Goal: Browse casually: Explore the website without a specific task or goal

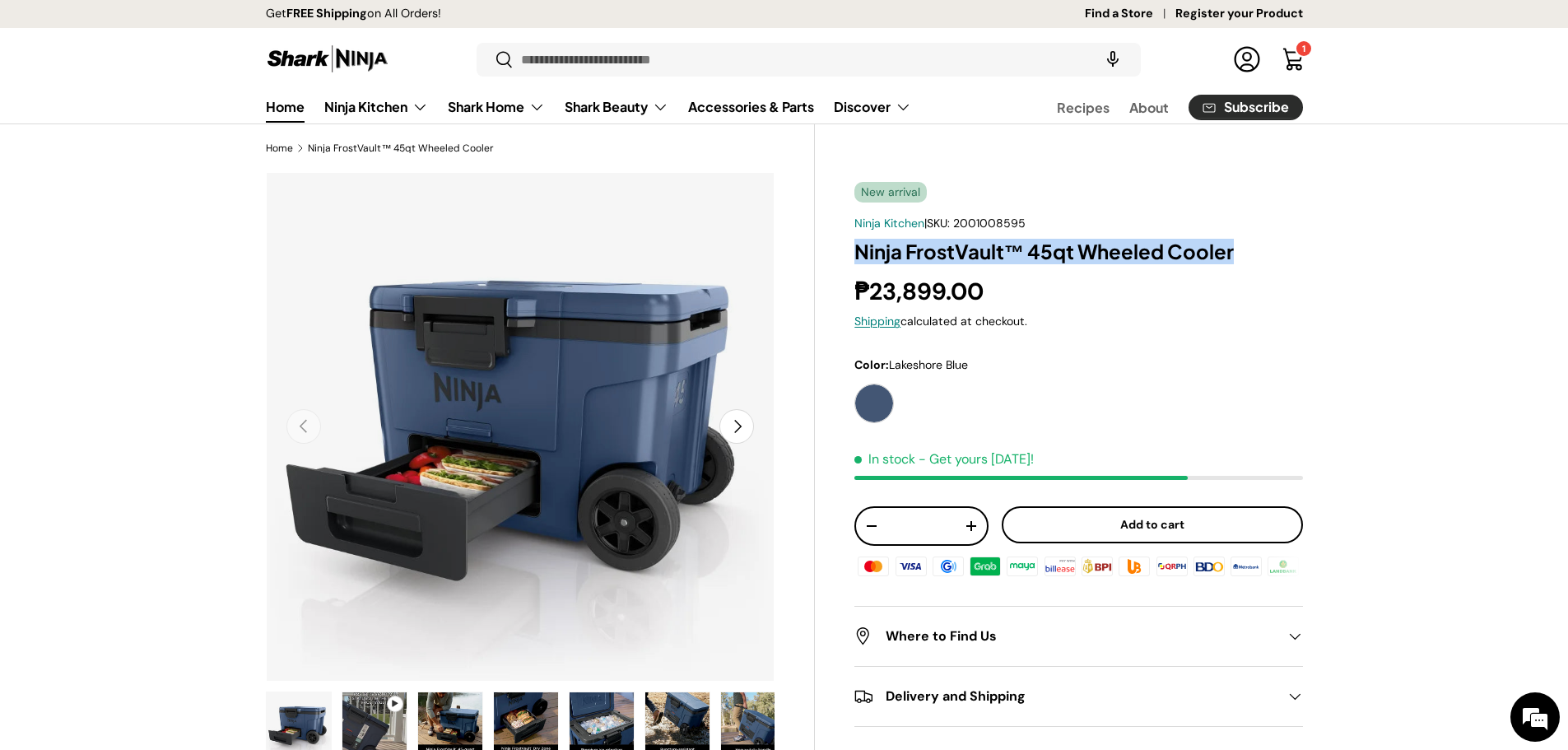
click at [286, 104] on link "Home" at bounding box center [285, 106] width 39 height 32
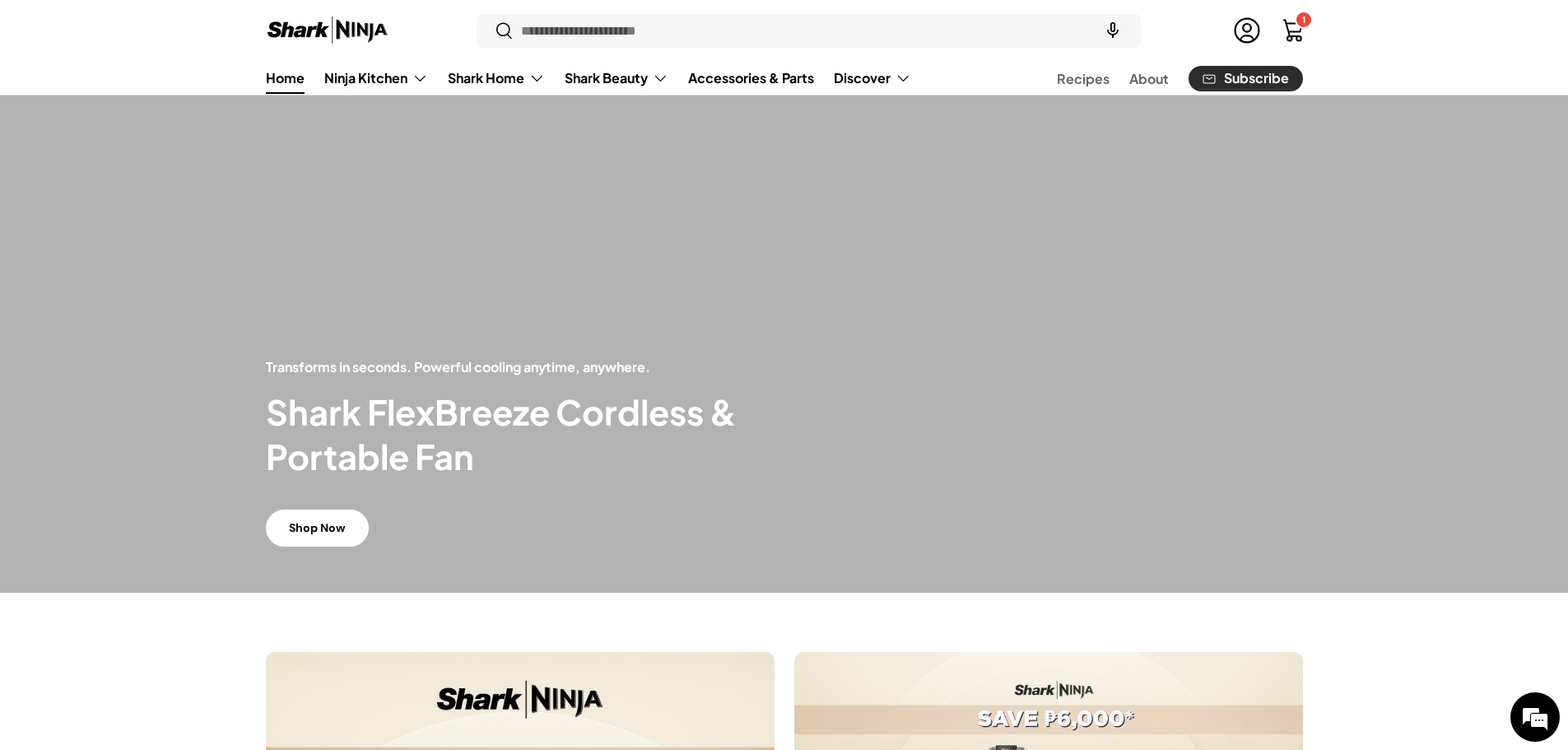
scroll to position [165, 0]
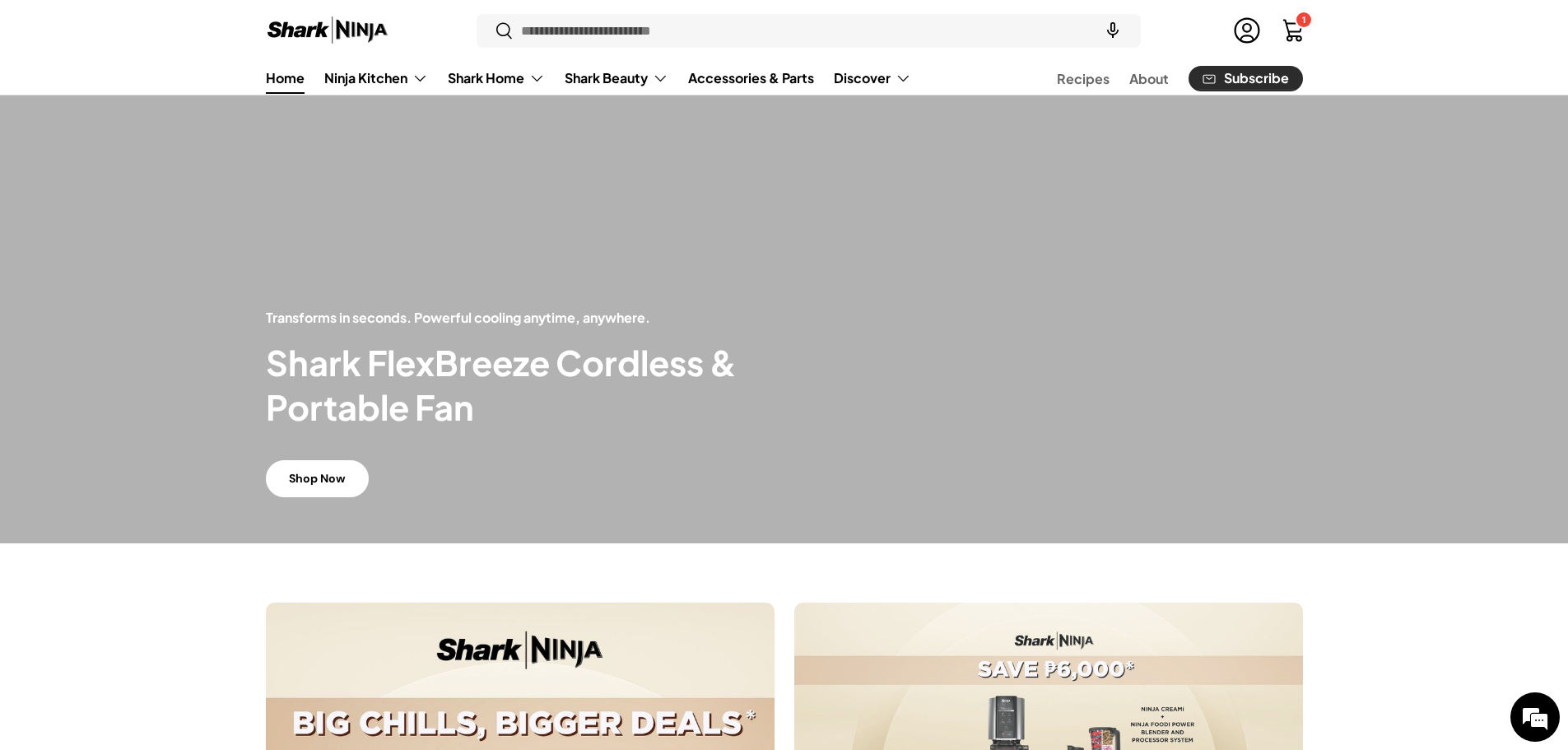
click at [337, 479] on link "Shop Now" at bounding box center [317, 479] width 103 height 37
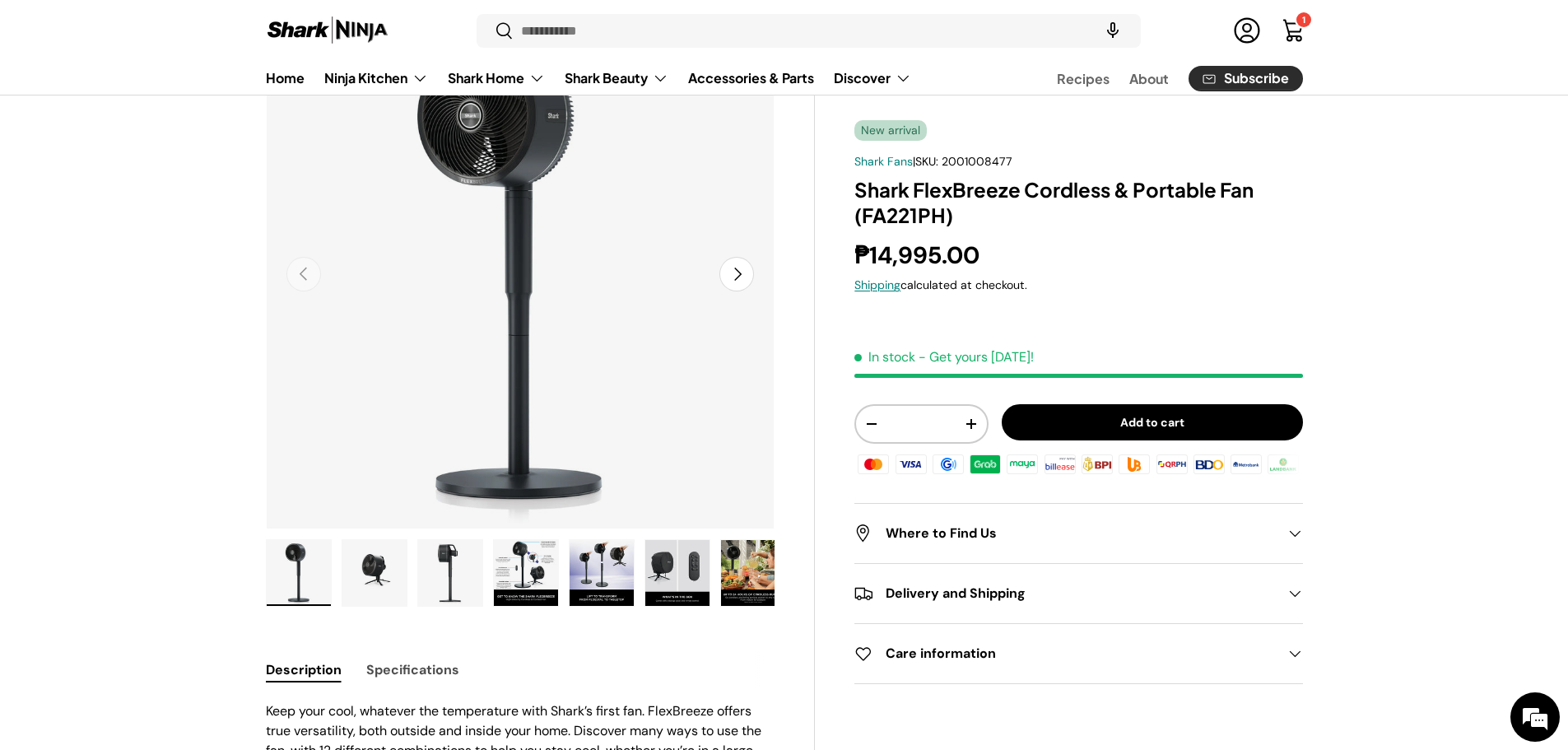
scroll to position [165, 0]
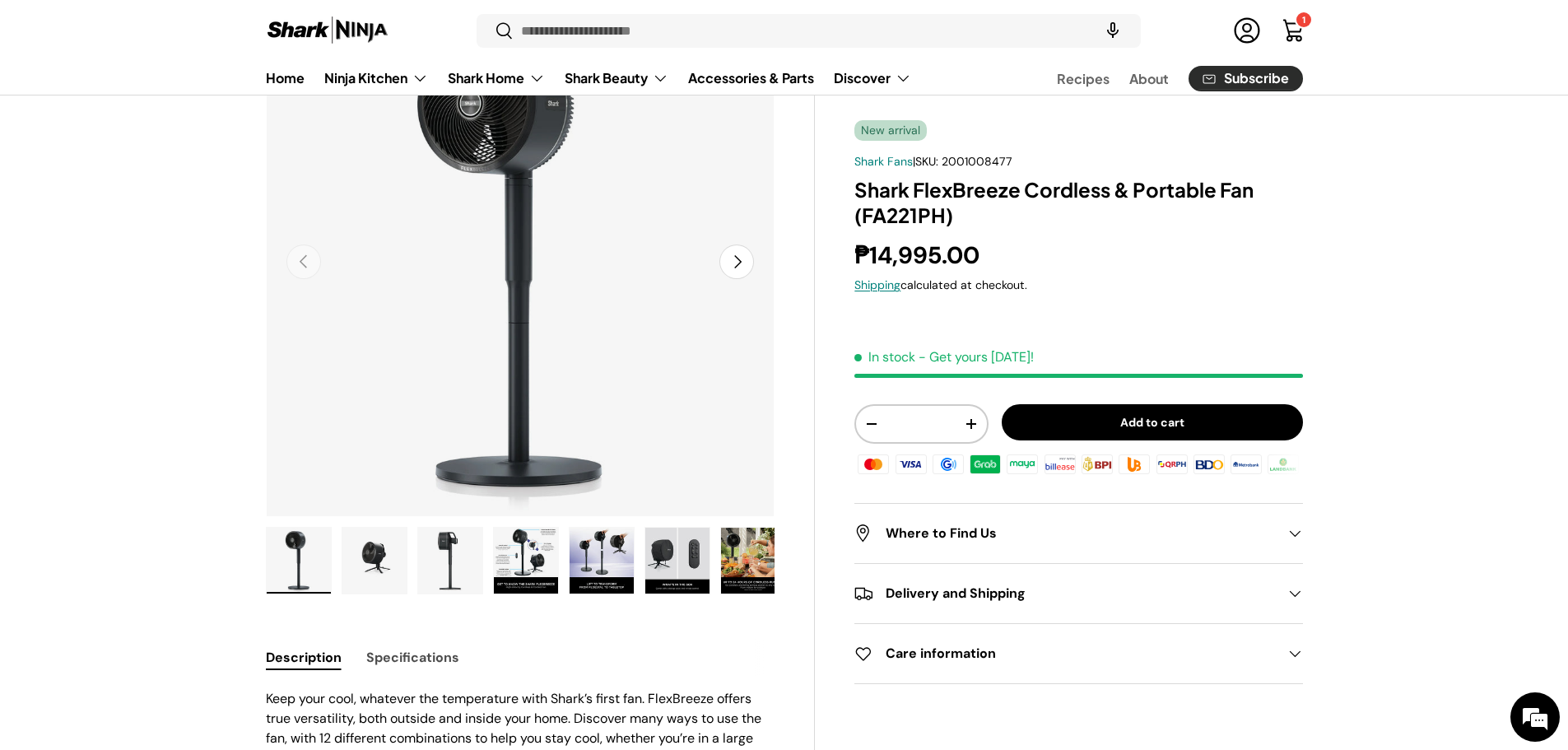
click at [673, 556] on img "Gallery Viewer" at bounding box center [677, 560] width 64 height 66
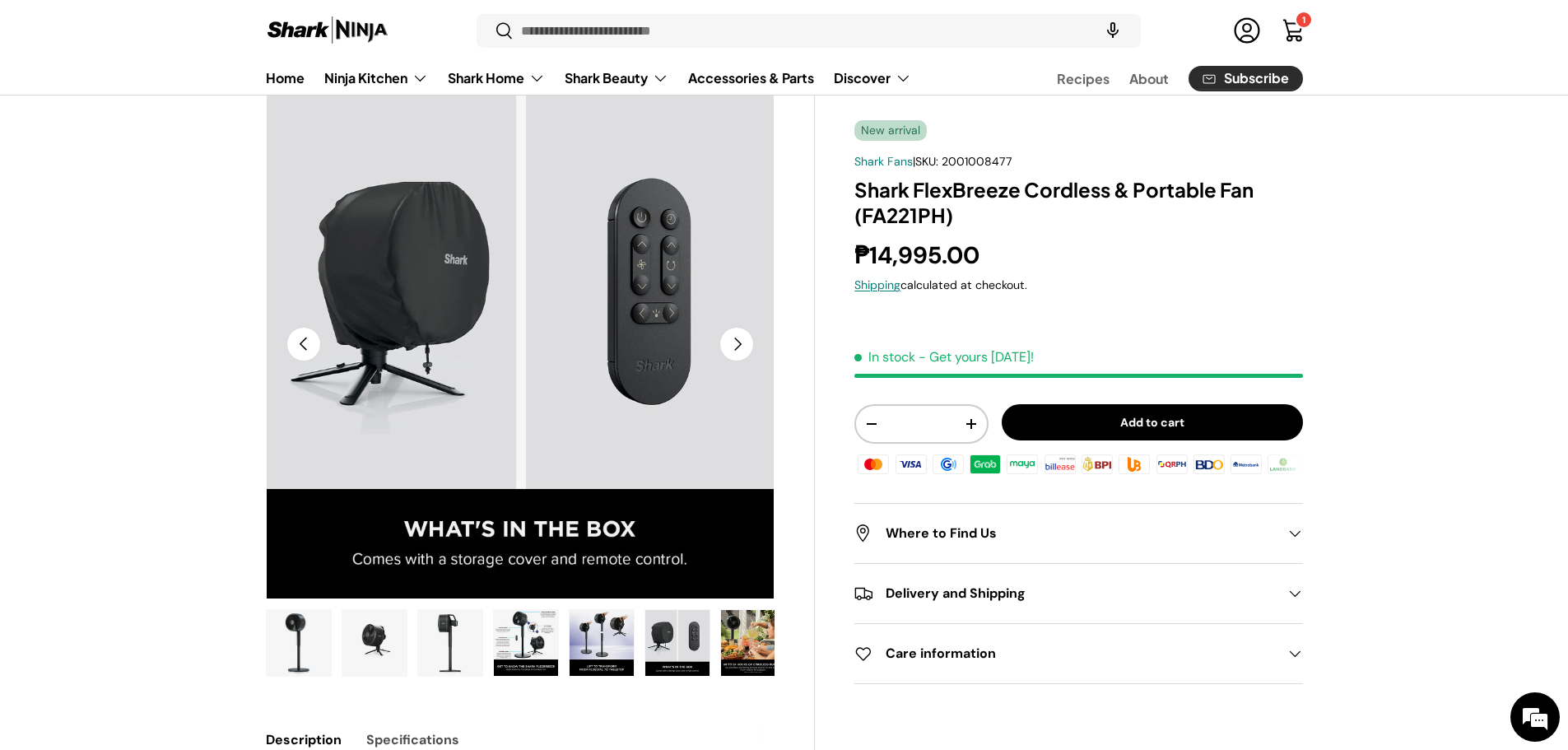
scroll to position [0, 0]
click at [1301, 15] on div "1 1 item" at bounding box center [1303, 20] width 15 height 15
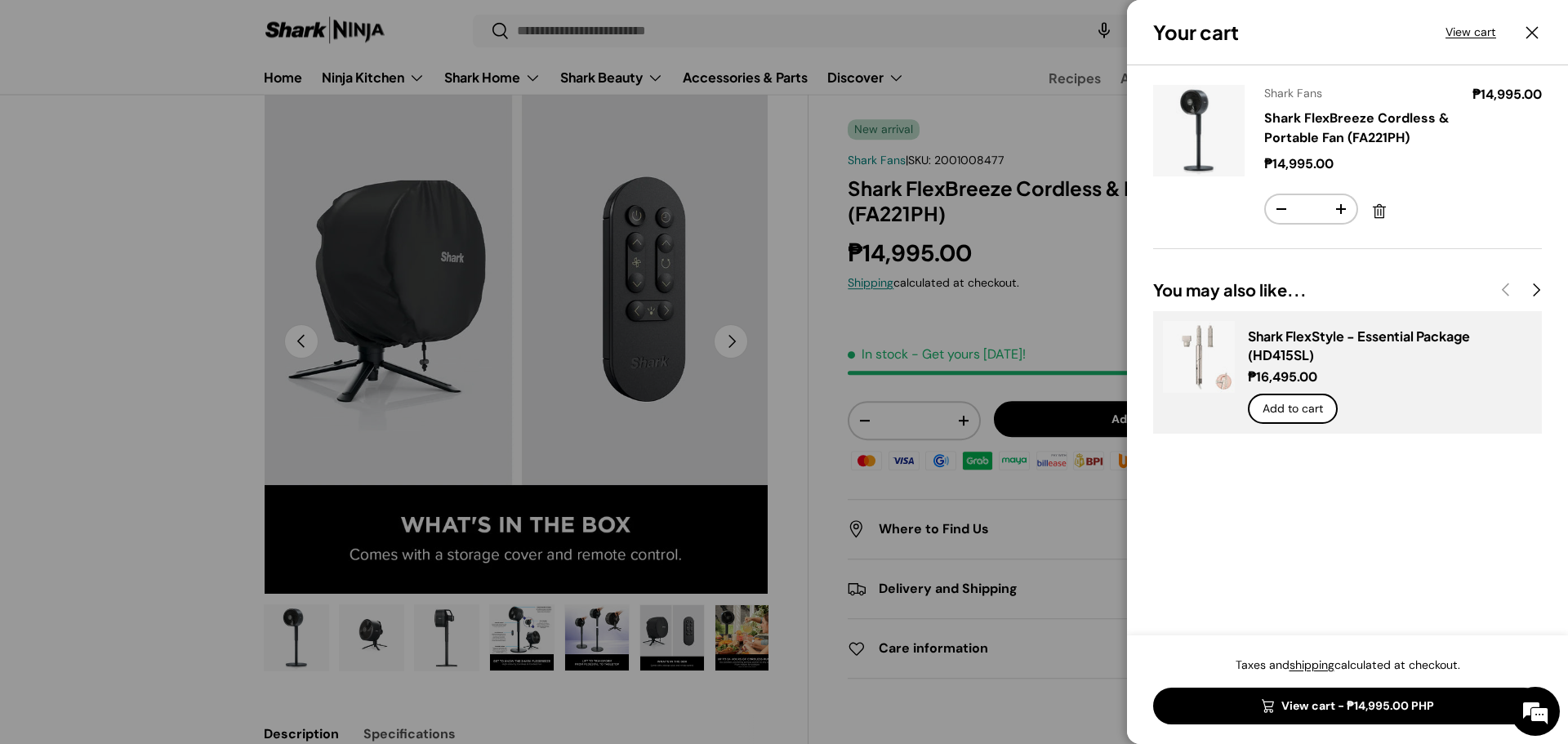
click at [153, 197] on div at bounding box center [784, 372] width 1568 height 744
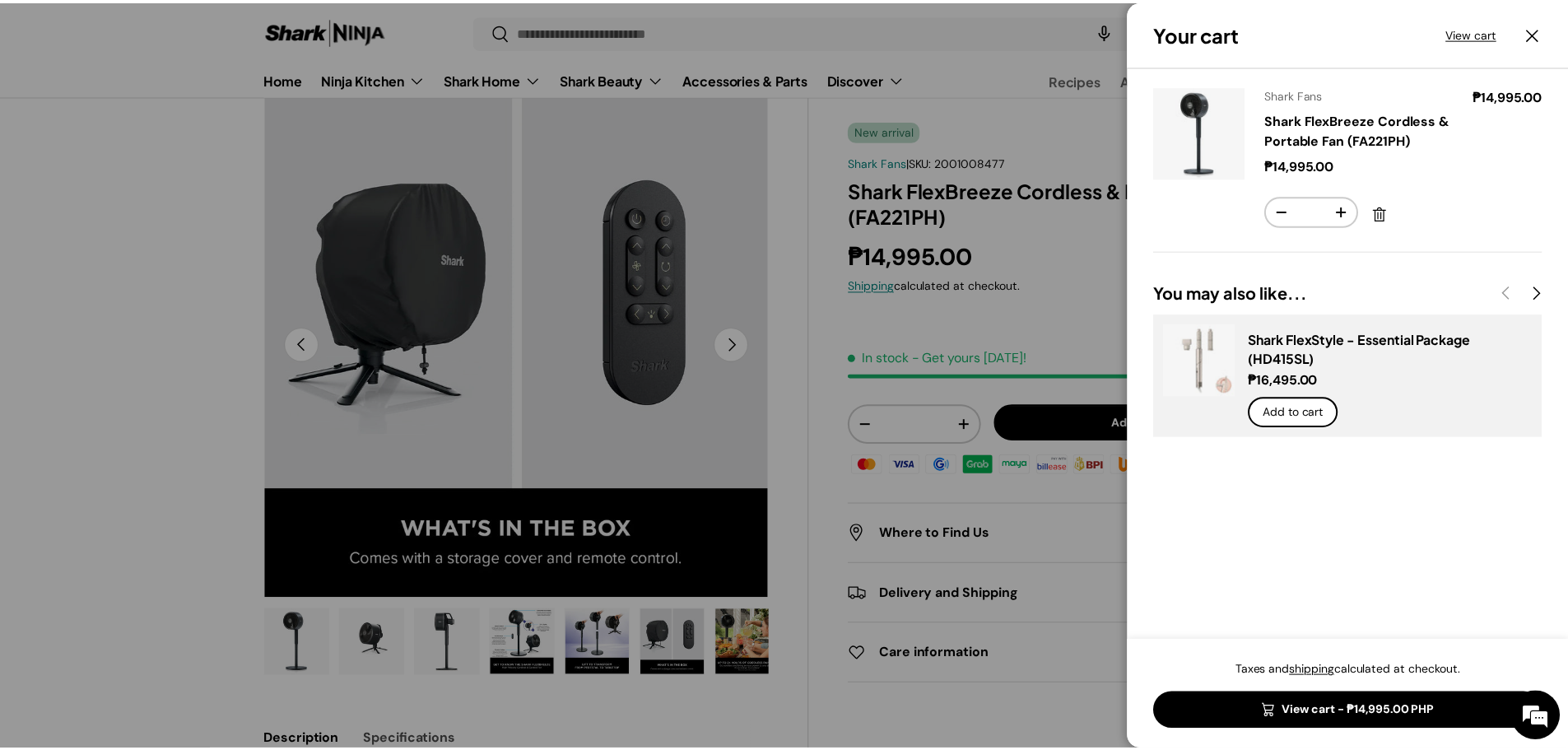
scroll to position [83, 0]
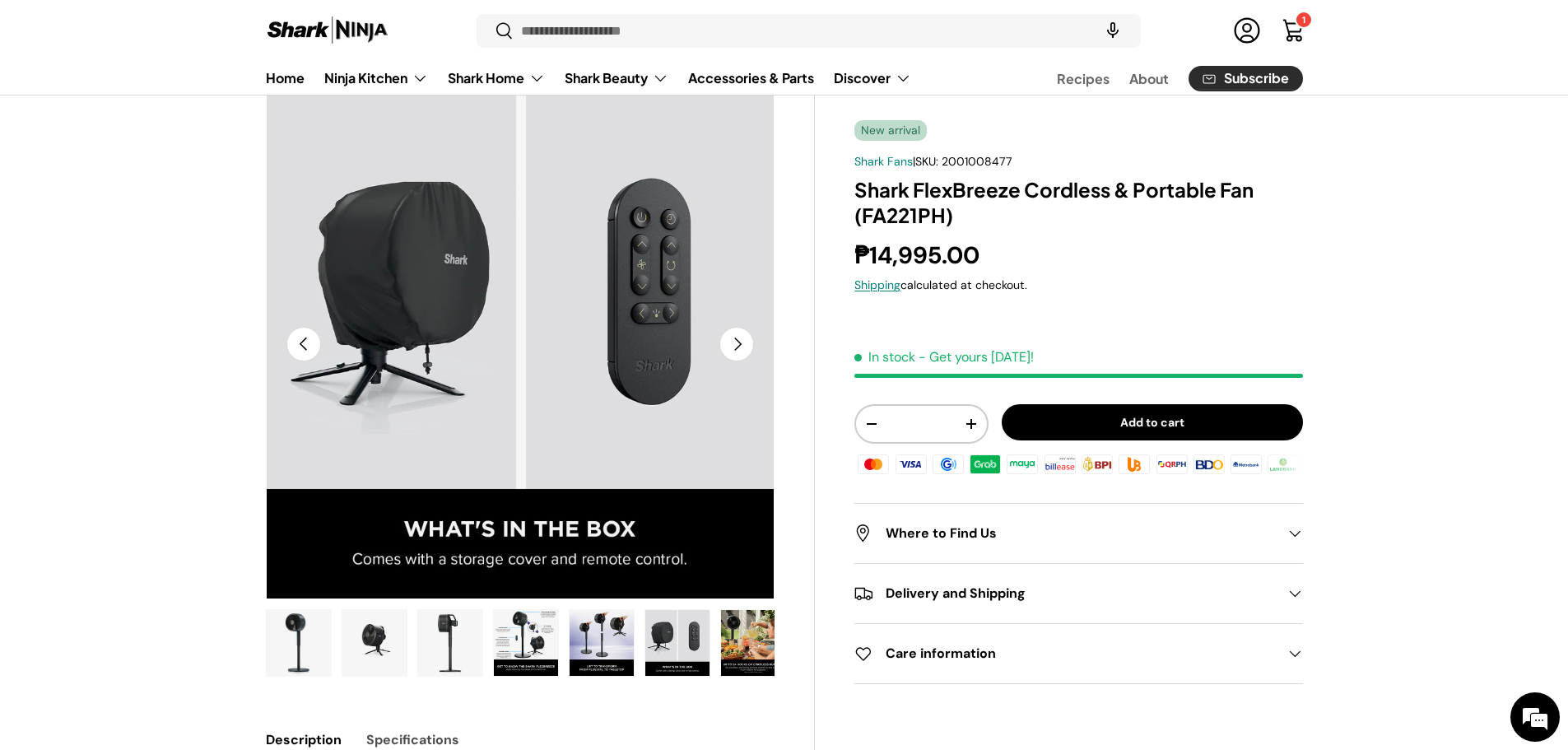
click at [597, 641] on img "Gallery Viewer" at bounding box center [601, 643] width 64 height 66
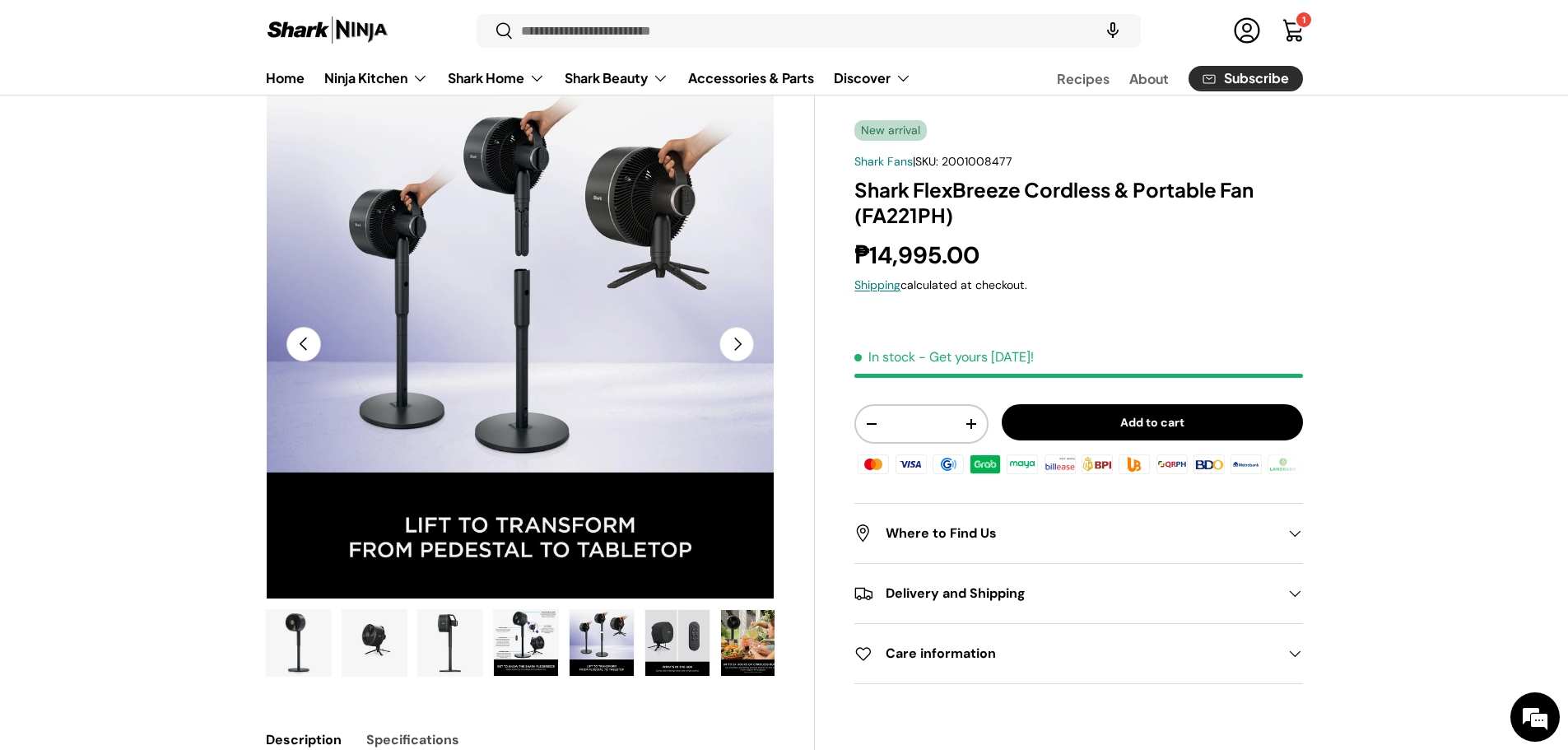
click at [528, 641] on img "Gallery Viewer" at bounding box center [526, 643] width 64 height 66
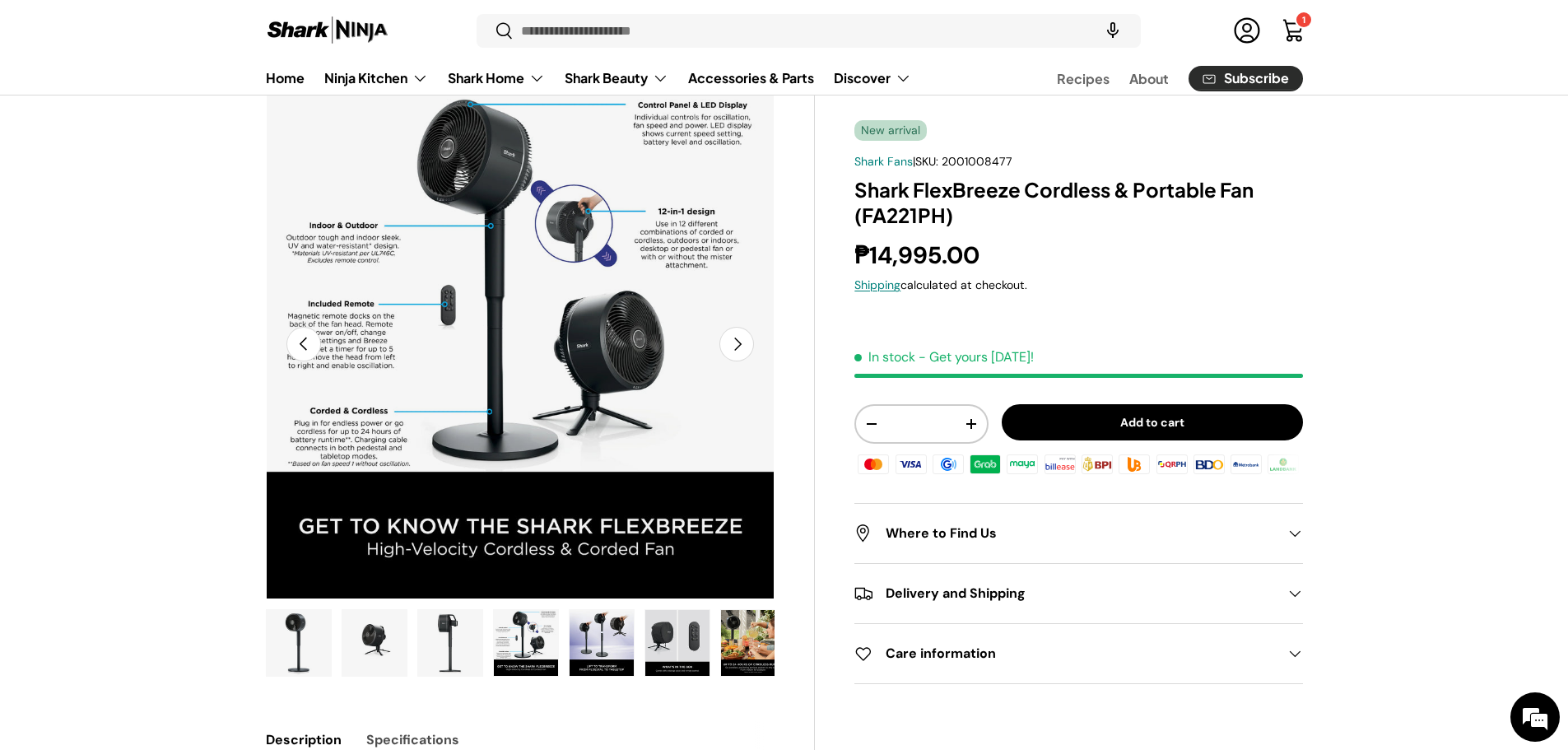
click at [460, 634] on img "Gallery Viewer" at bounding box center [450, 643] width 64 height 66
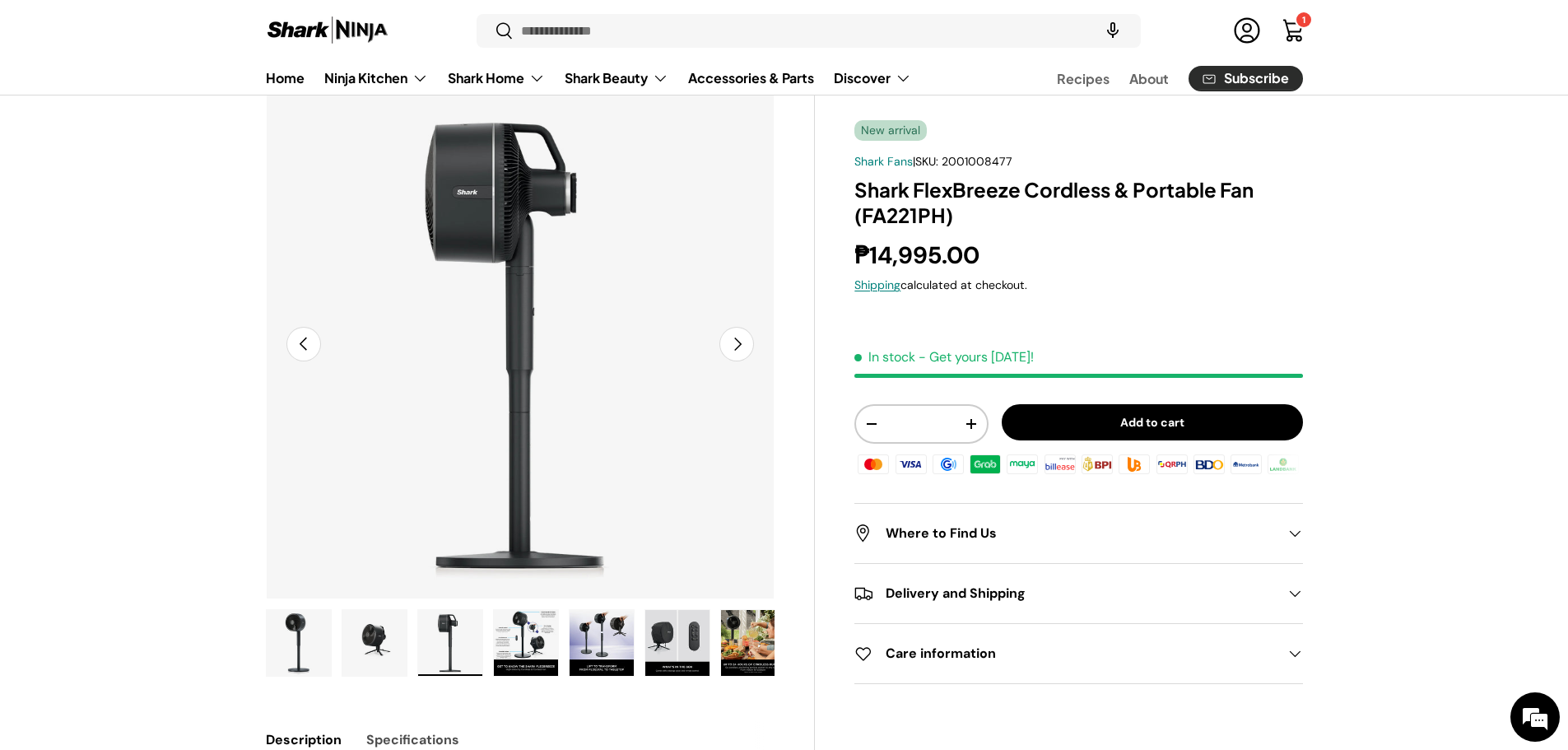
click at [396, 638] on img "Gallery Viewer" at bounding box center [374, 643] width 64 height 66
